Goal: Task Accomplishment & Management: Manage account settings

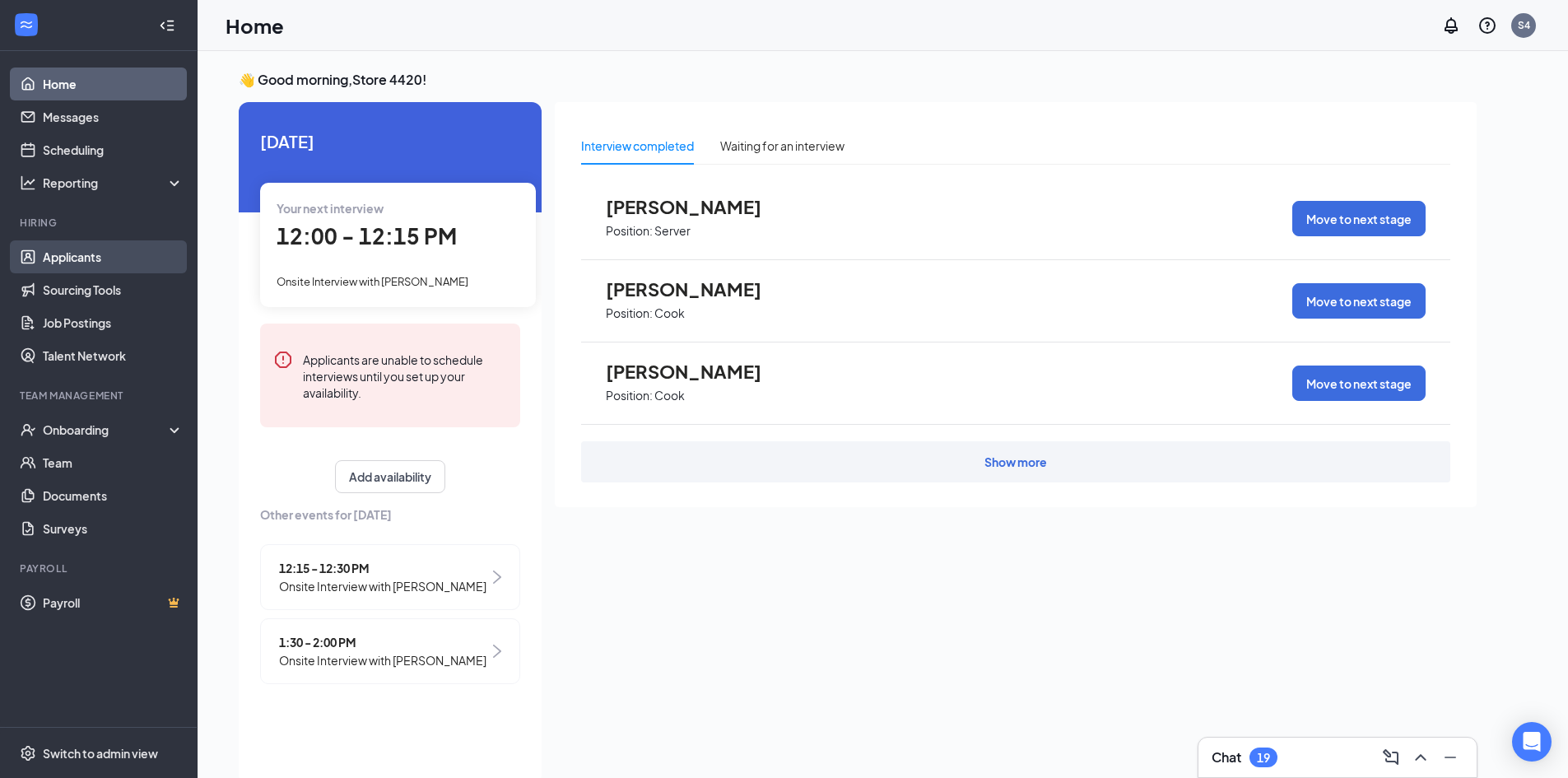
click at [114, 254] on link "Applicants" at bounding box center [113, 256] width 141 height 33
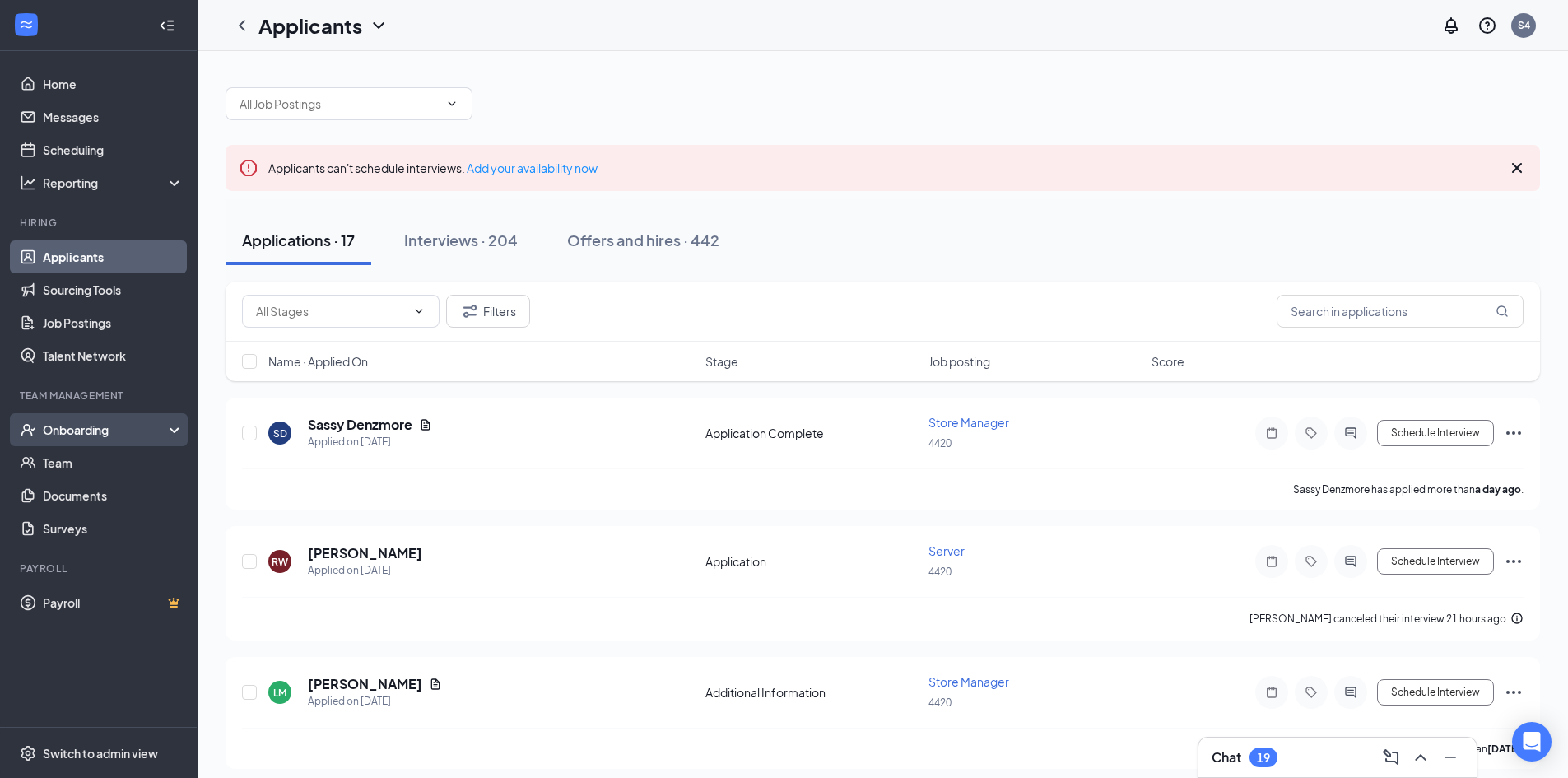
click at [101, 430] on div "Onboarding" at bounding box center [105, 430] width 126 height 16
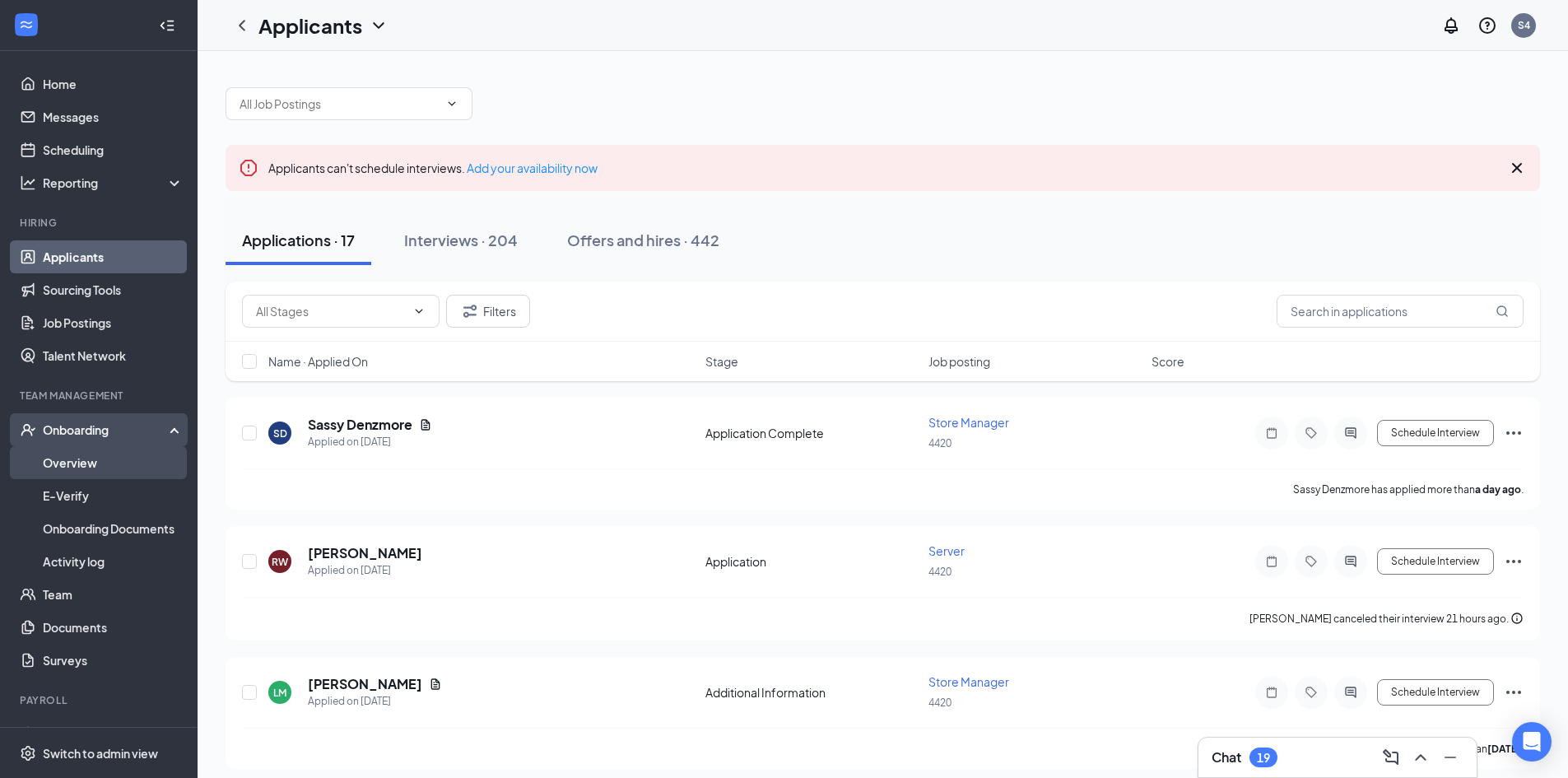
click at [95, 461] on link "Overview" at bounding box center [113, 463] width 141 height 33
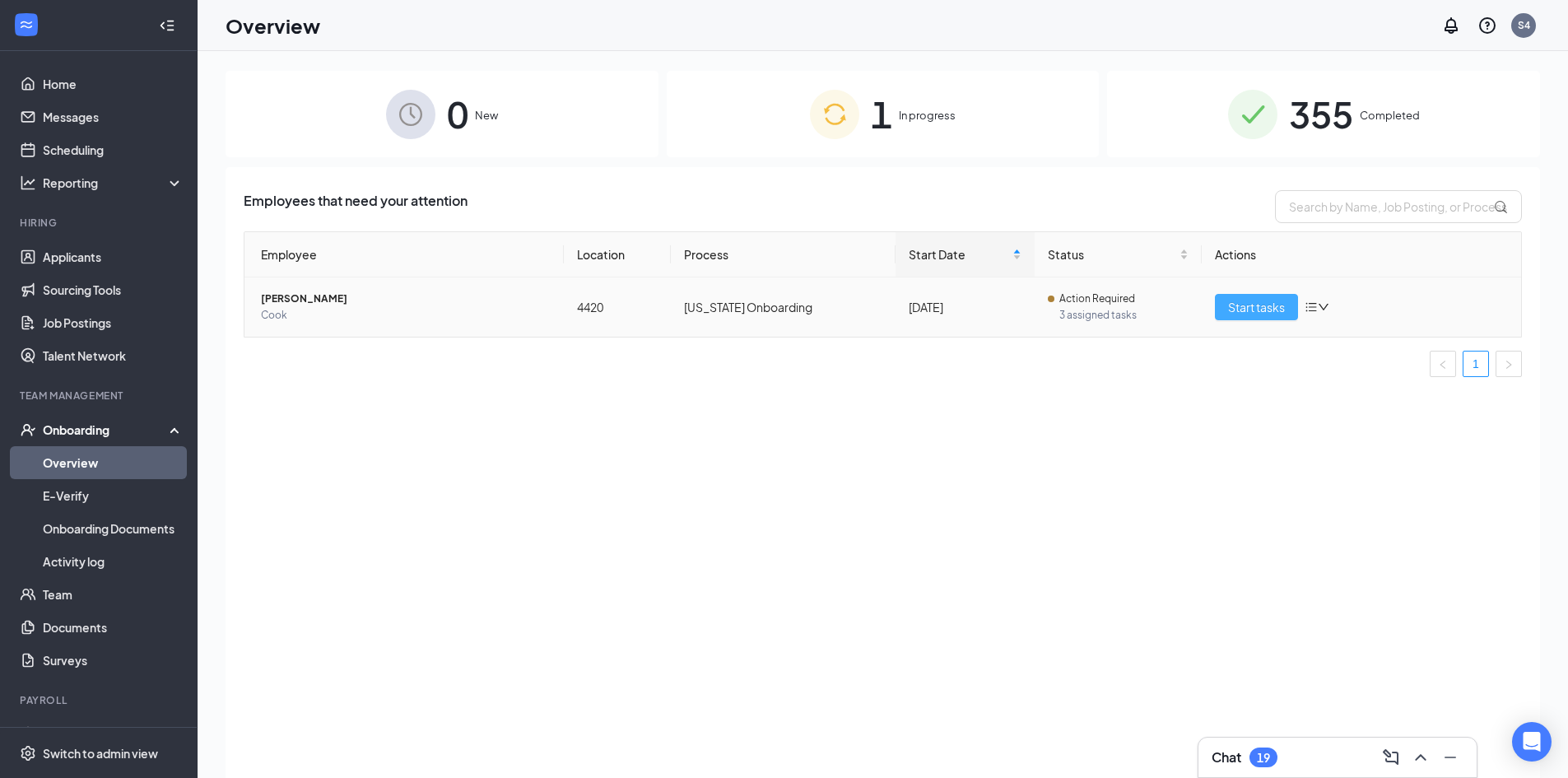
click at [1245, 301] on span "Start tasks" at bounding box center [1256, 307] width 56 height 18
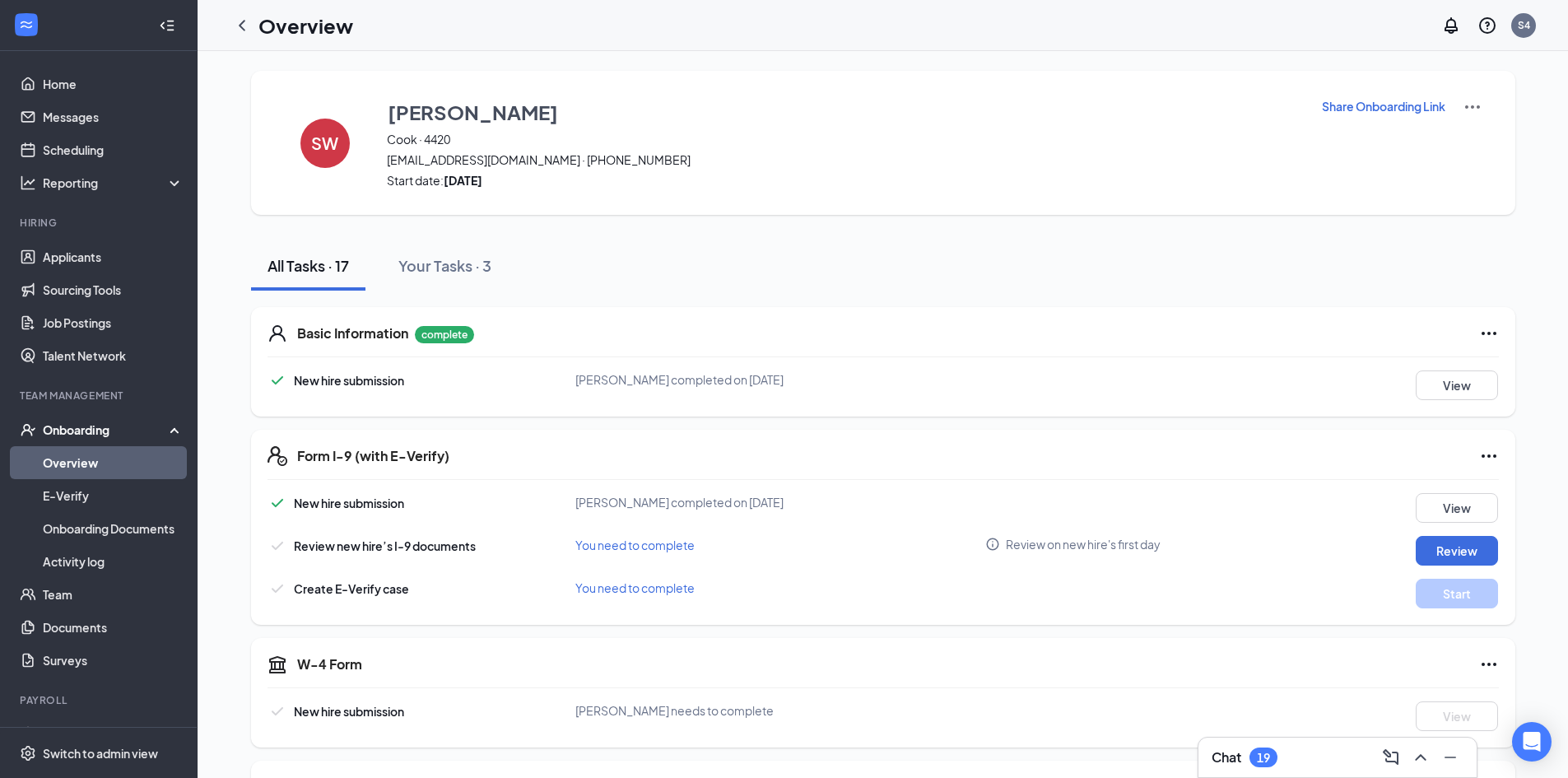
click at [1378, 98] on p "Share Onboarding Link" at bounding box center [1383, 106] width 124 height 16
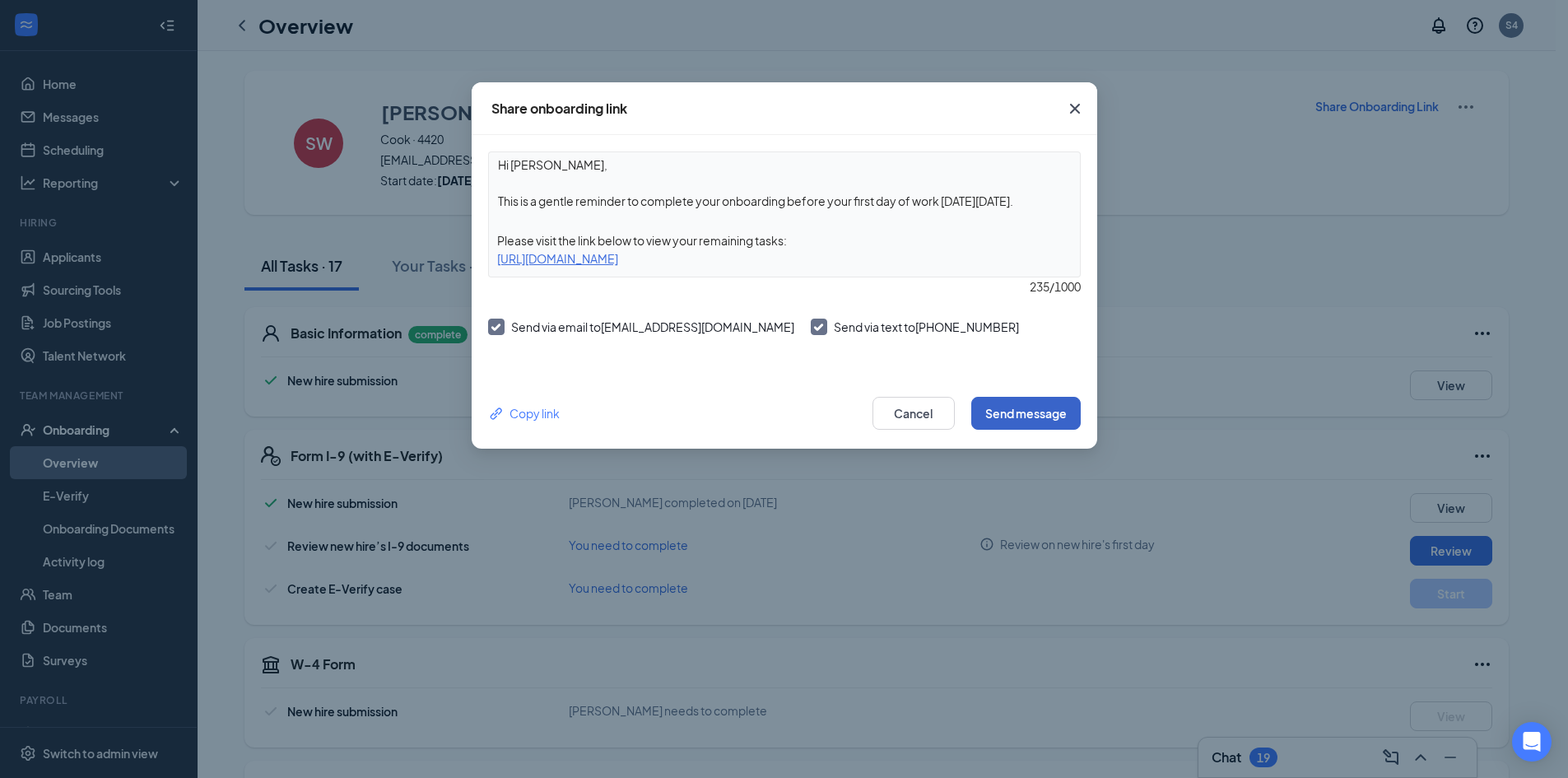
click at [1002, 410] on button "Send message" at bounding box center [1026, 414] width 109 height 33
